Goal: Transaction & Acquisition: Subscribe to service/newsletter

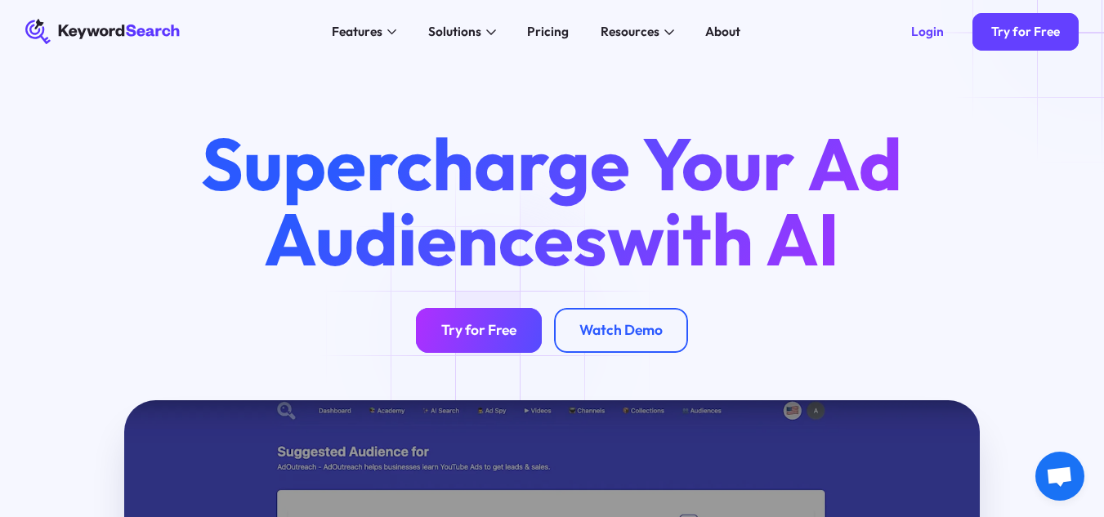
click at [495, 334] on div "Try for Free" at bounding box center [478, 331] width 75 height 18
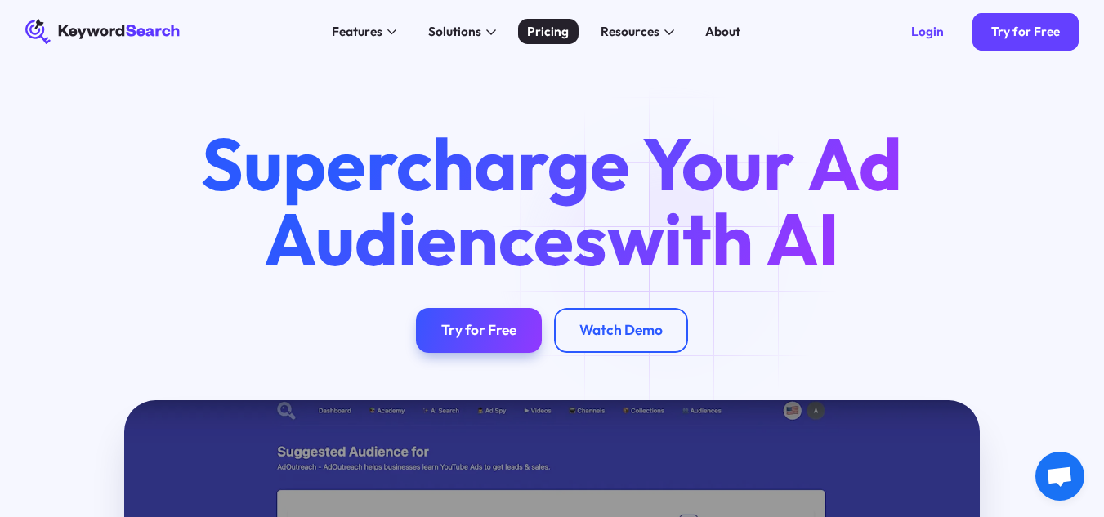
click at [546, 28] on div "Pricing" at bounding box center [548, 31] width 42 height 19
